Goal: Transaction & Acquisition: Purchase product/service

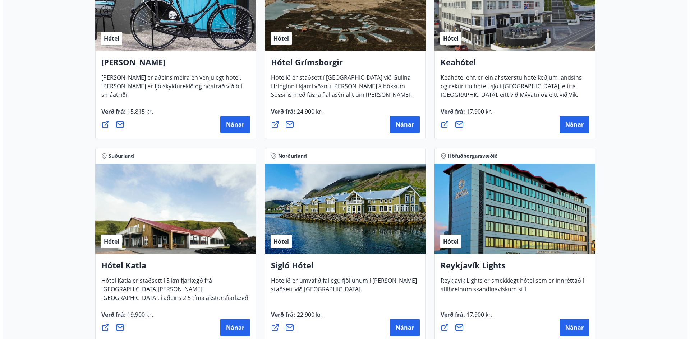
scroll to position [375, 0]
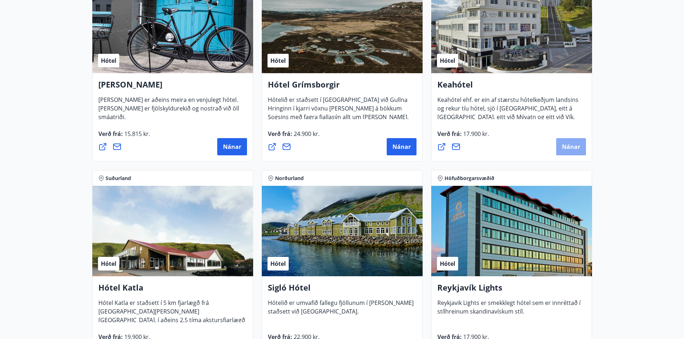
click at [573, 140] on button "Nánar" at bounding box center [571, 146] width 30 height 17
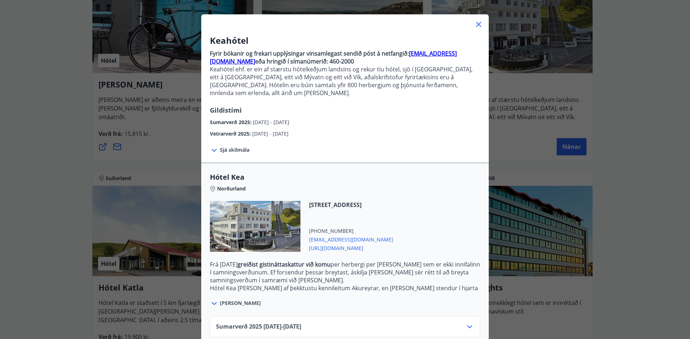
scroll to position [63, 0]
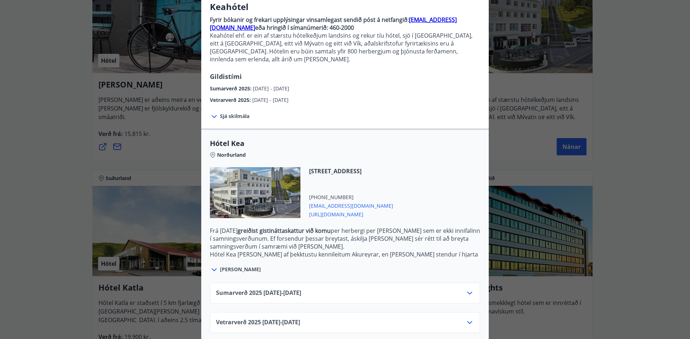
click at [469, 319] on icon at bounding box center [469, 323] width 9 height 9
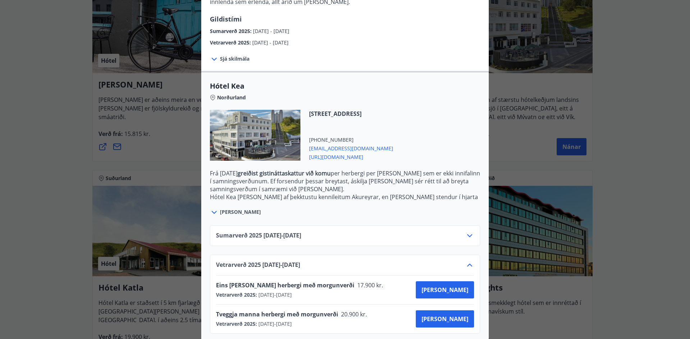
scroll to position [121, 0]
click at [452, 315] on span "[PERSON_NAME]" at bounding box center [444, 319] width 47 height 8
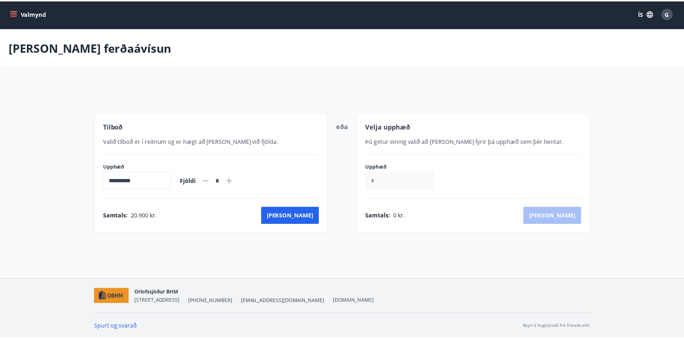
scroll to position [1, 0]
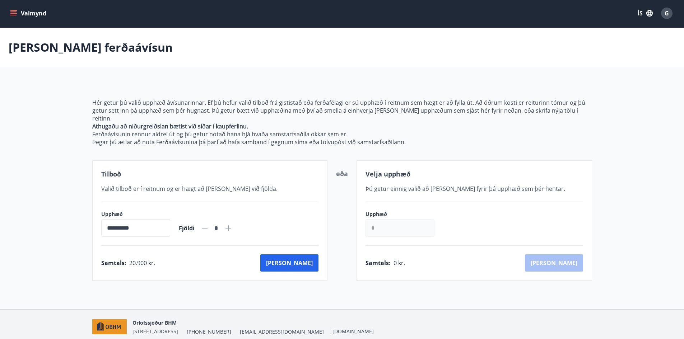
click at [233, 224] on icon at bounding box center [228, 228] width 9 height 9
type input "*"
click at [299, 258] on button "[PERSON_NAME]" at bounding box center [289, 263] width 58 height 17
